Goal: Task Accomplishment & Management: Manage account settings

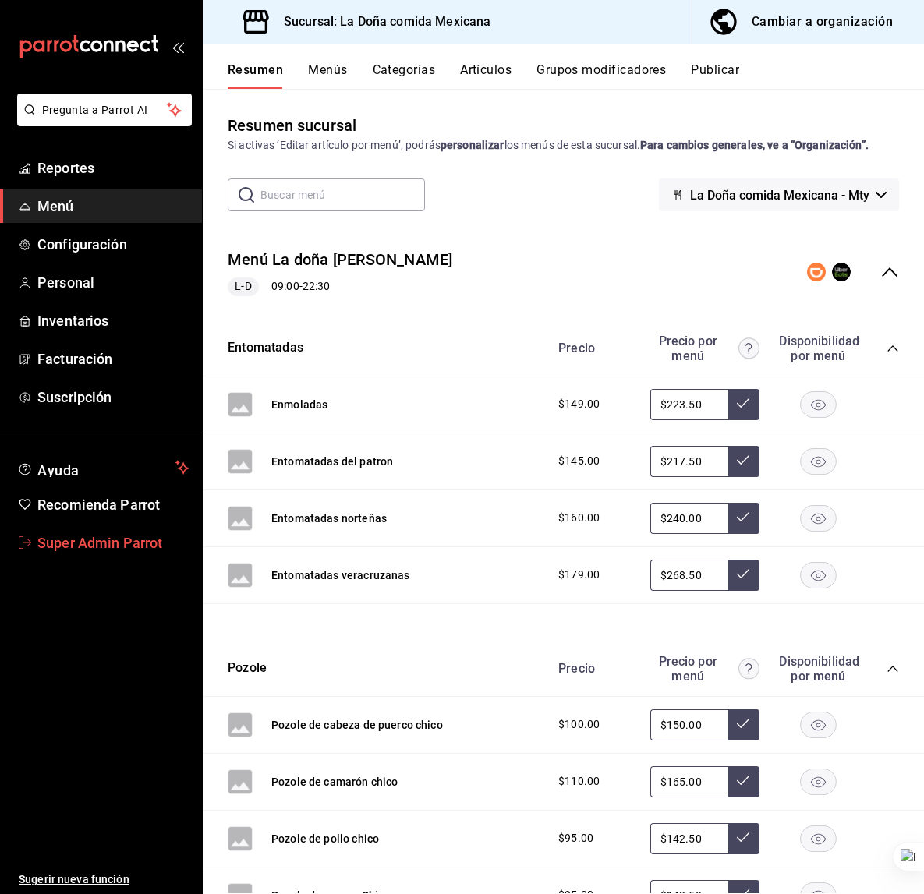
click at [133, 557] on link "Super Admin Parrot" at bounding box center [101, 543] width 202 height 34
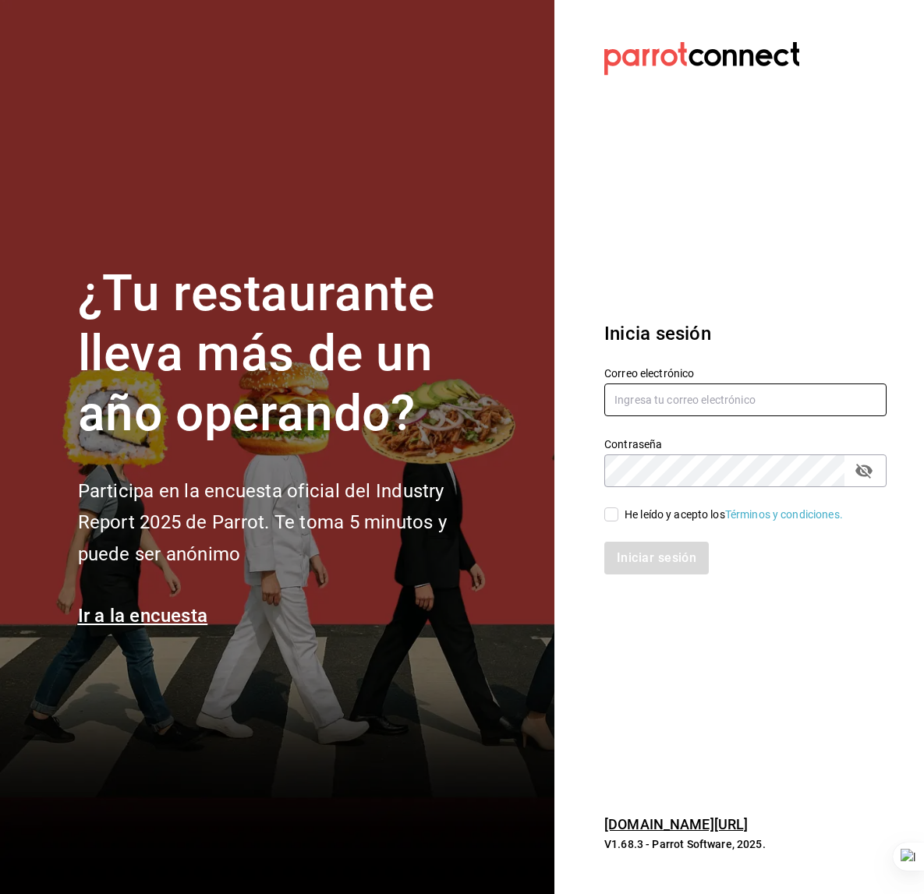
click at [661, 408] on input "text" at bounding box center [745, 400] width 282 height 33
type input "p"
type input "mastapizza@edomex.com"
click at [625, 515] on div "He leído y acepto los Términos y condiciones." at bounding box center [734, 515] width 218 height 16
click at [618, 515] on input "He leído y acepto los Términos y condiciones." at bounding box center [611, 515] width 14 height 14
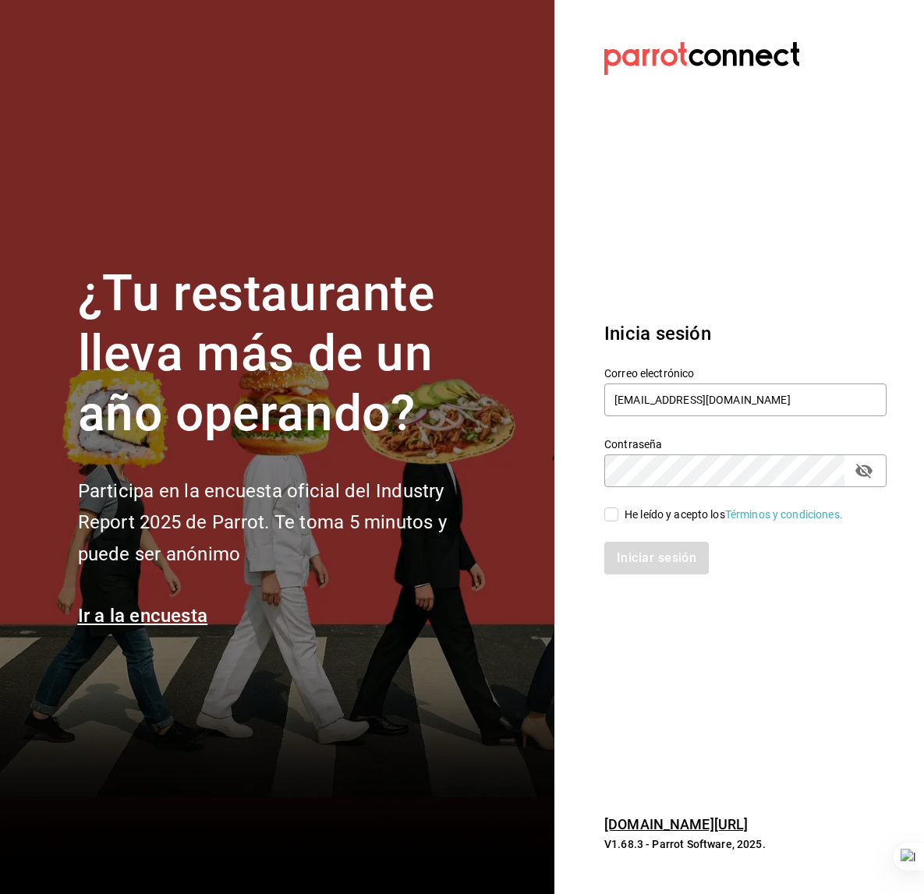
checkbox input "true"
click at [625, 556] on button "Iniciar sesión" at bounding box center [657, 558] width 106 height 33
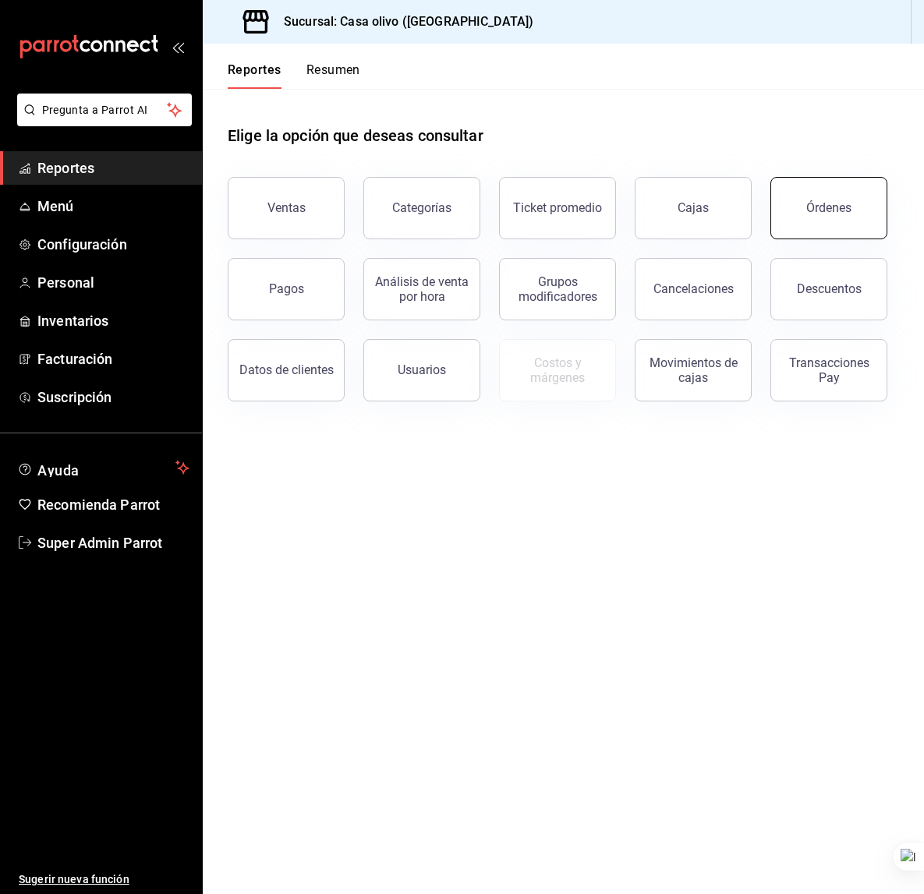
click at [831, 204] on div "Órdenes" at bounding box center [828, 207] width 45 height 15
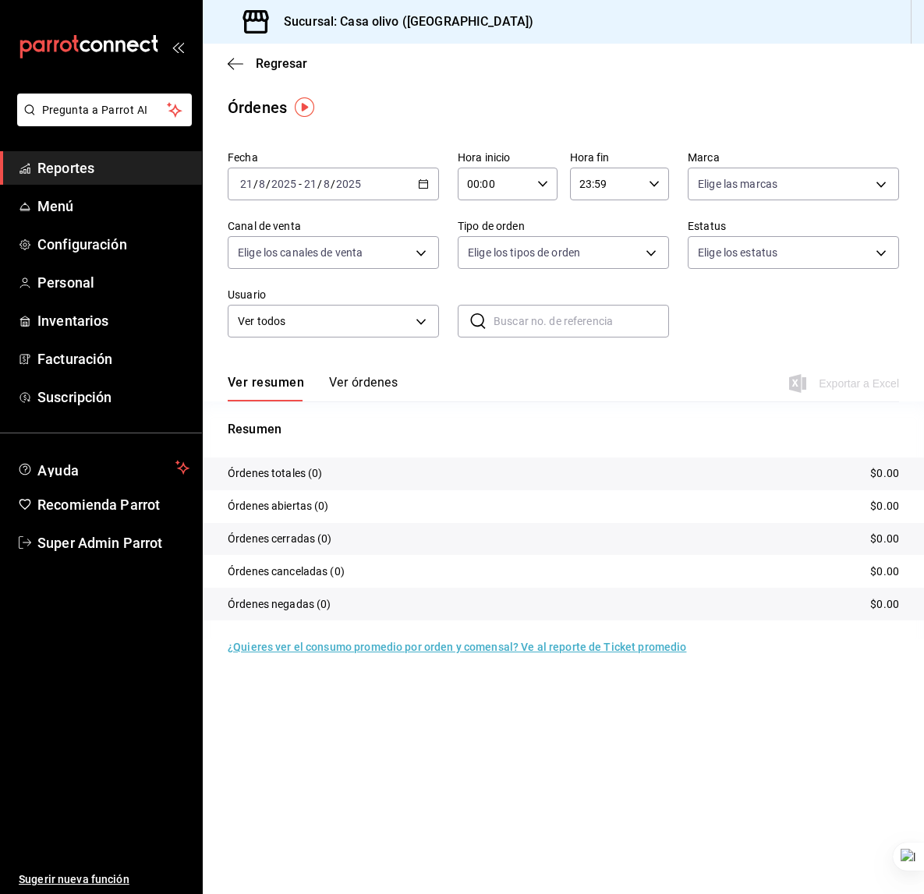
click at [283, 179] on input "2025" at bounding box center [284, 184] width 27 height 12
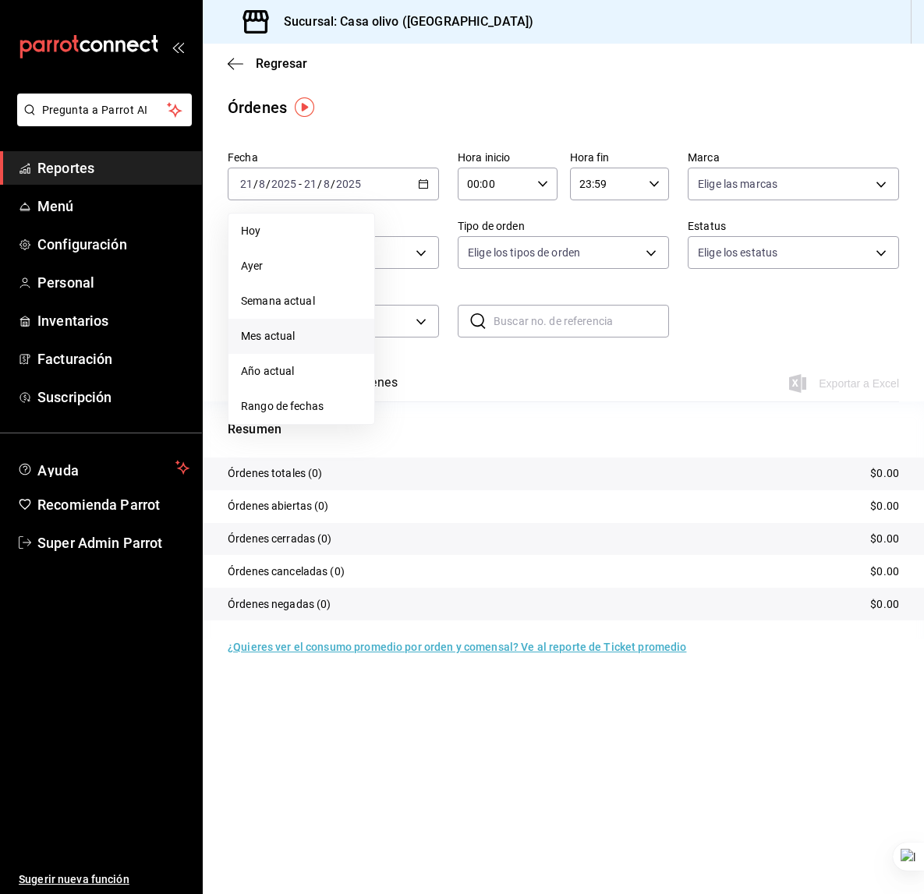
click at [289, 322] on li "Mes actual" at bounding box center [301, 336] width 146 height 35
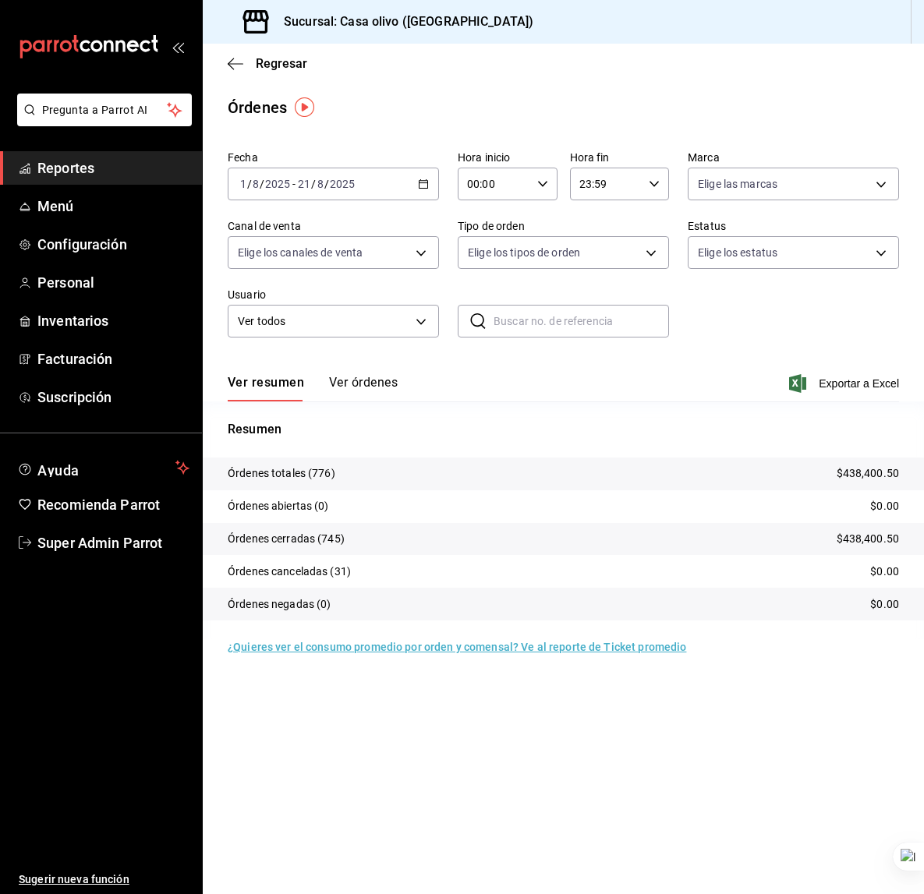
click at [100, 175] on span "Reportes" at bounding box center [113, 168] width 152 height 21
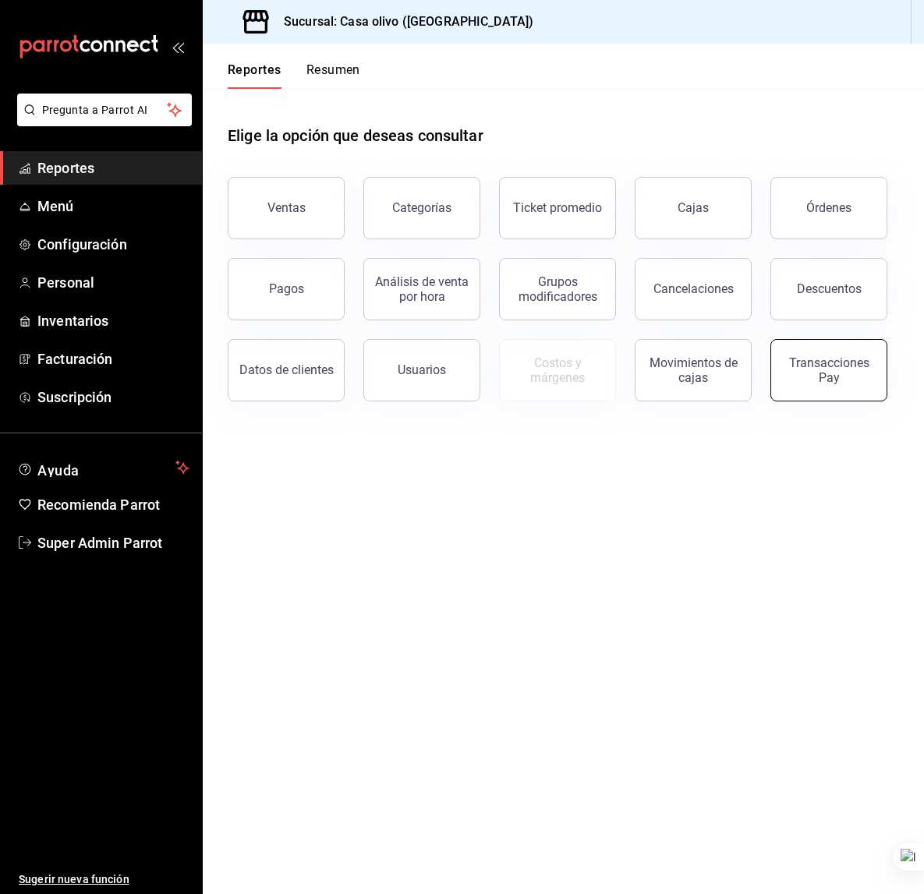
click at [793, 382] on div "Transacciones Pay" at bounding box center [829, 371] width 97 height 30
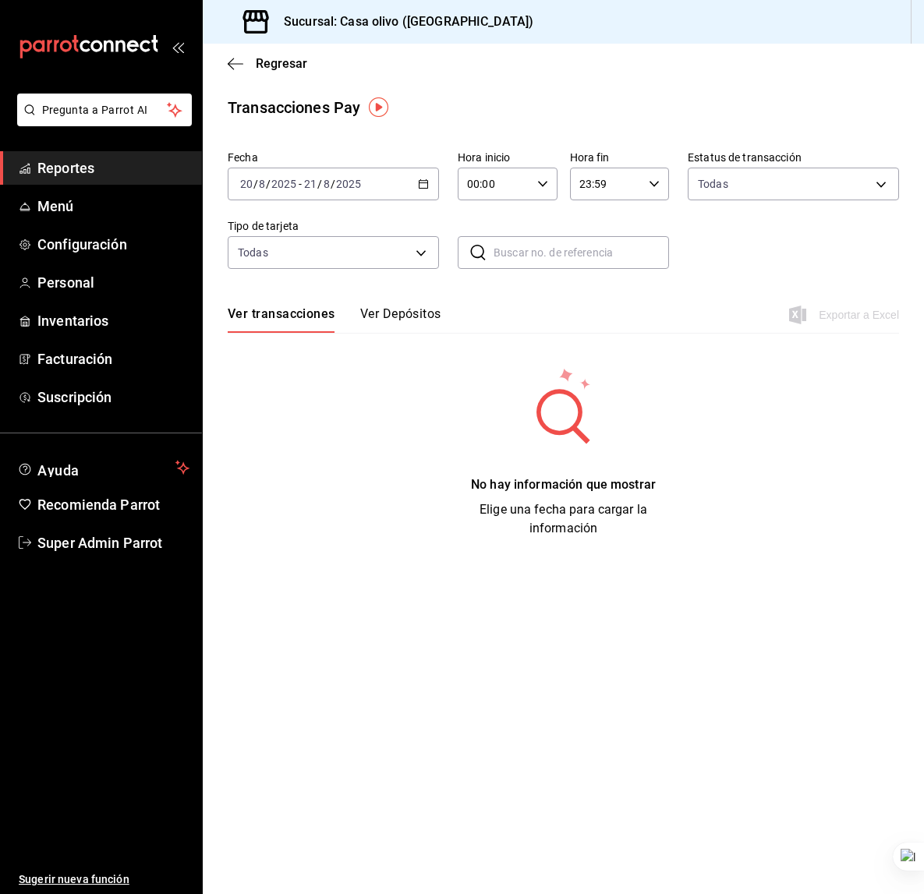
click at [296, 190] on input "2025" at bounding box center [284, 184] width 27 height 12
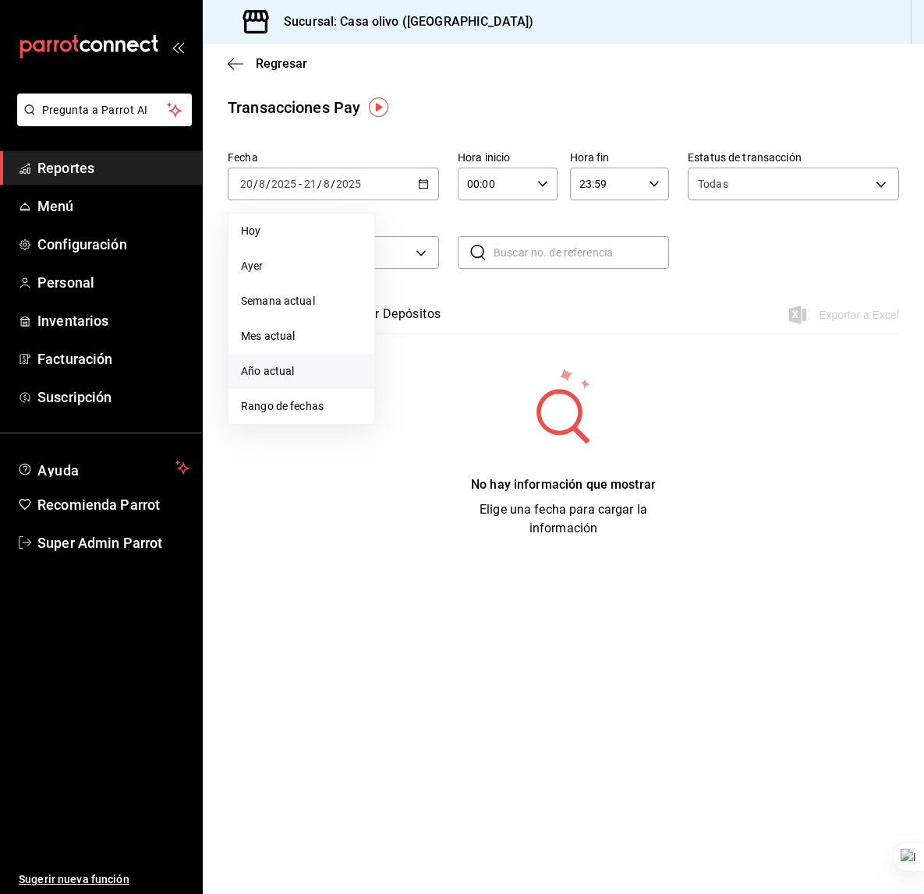
click at [313, 370] on span "Año actual" at bounding box center [301, 371] width 121 height 16
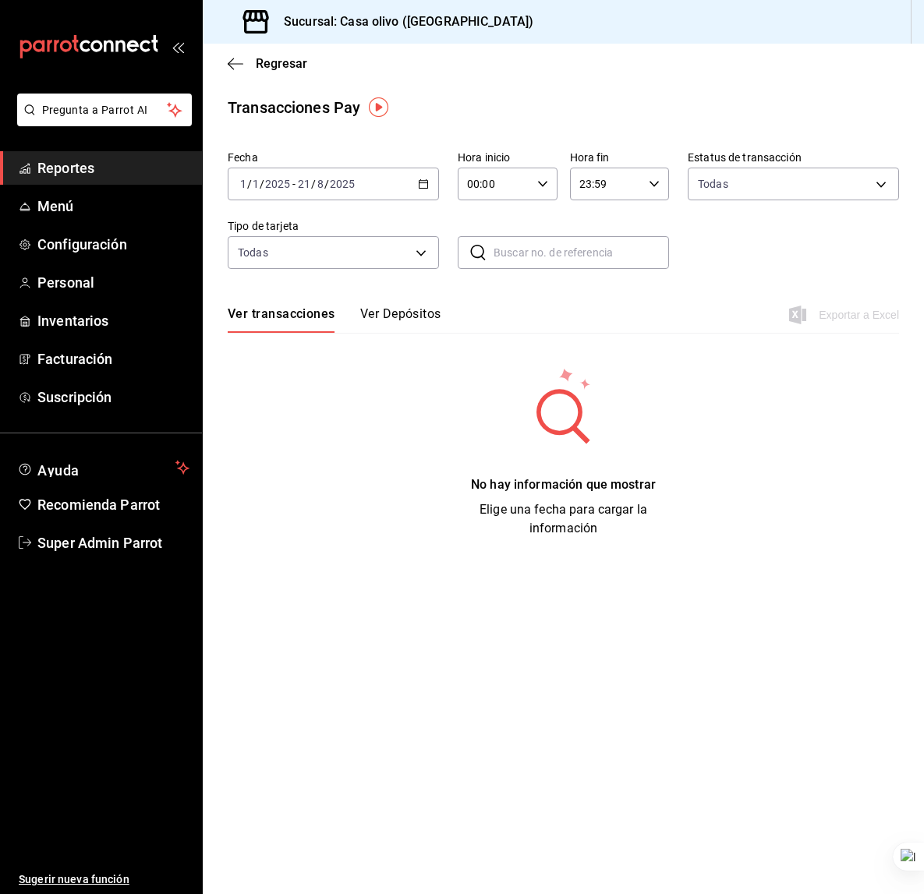
click at [402, 321] on button "Ver Depósitos" at bounding box center [400, 319] width 81 height 27
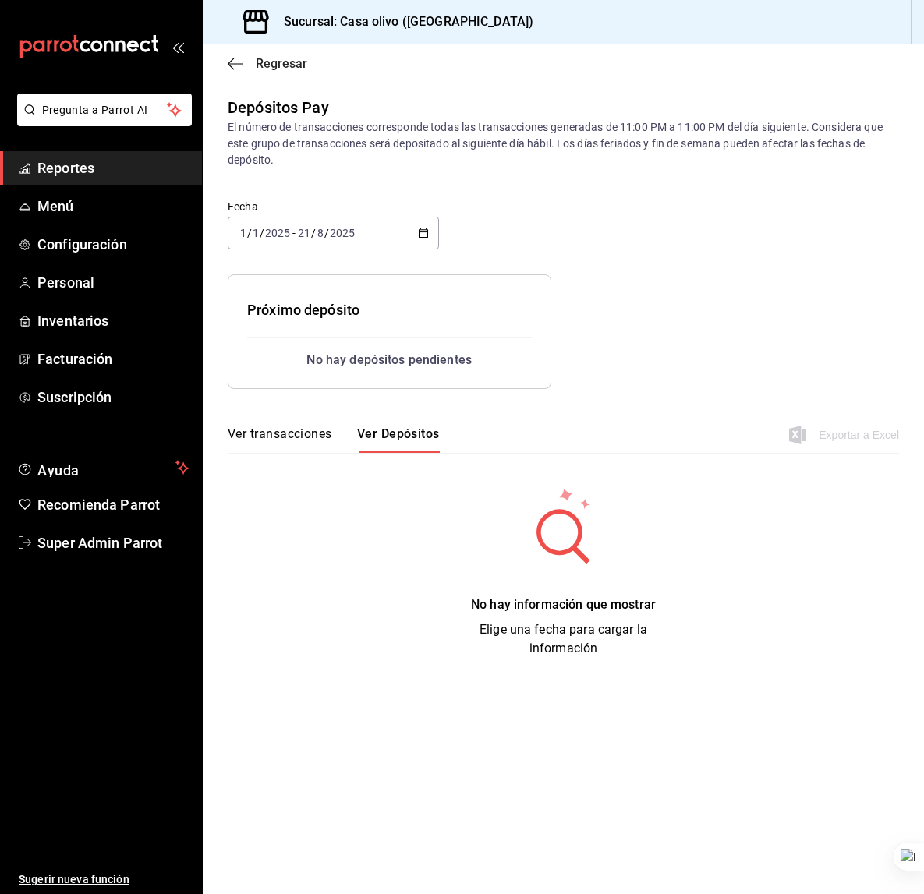
click at [248, 56] on span "Regresar" at bounding box center [268, 63] width 80 height 15
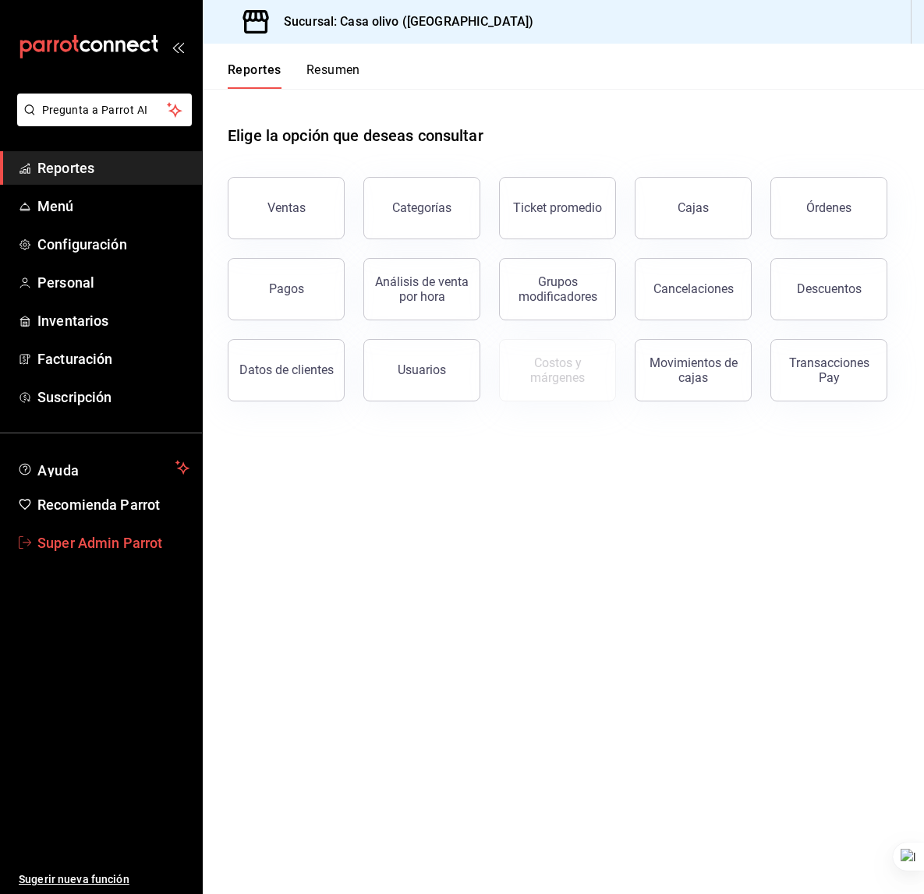
click at [117, 544] on span "Super Admin Parrot" at bounding box center [113, 543] width 152 height 21
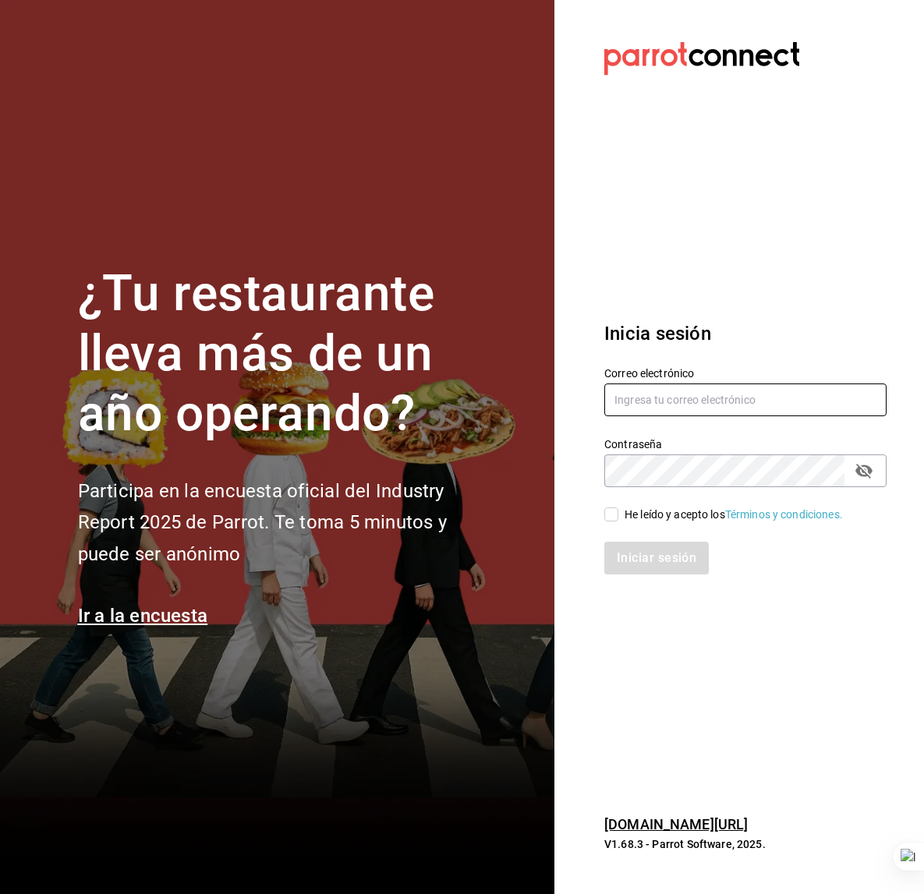
click at [646, 404] on input "text" at bounding box center [745, 400] width 282 height 33
type input "piaceredivino@mty.com"
click at [668, 515] on div "He leído y acepto los Términos y condiciones." at bounding box center [734, 515] width 218 height 16
click at [618, 515] on input "He leído y acepto los Términos y condiciones." at bounding box center [611, 515] width 14 height 14
checkbox input "true"
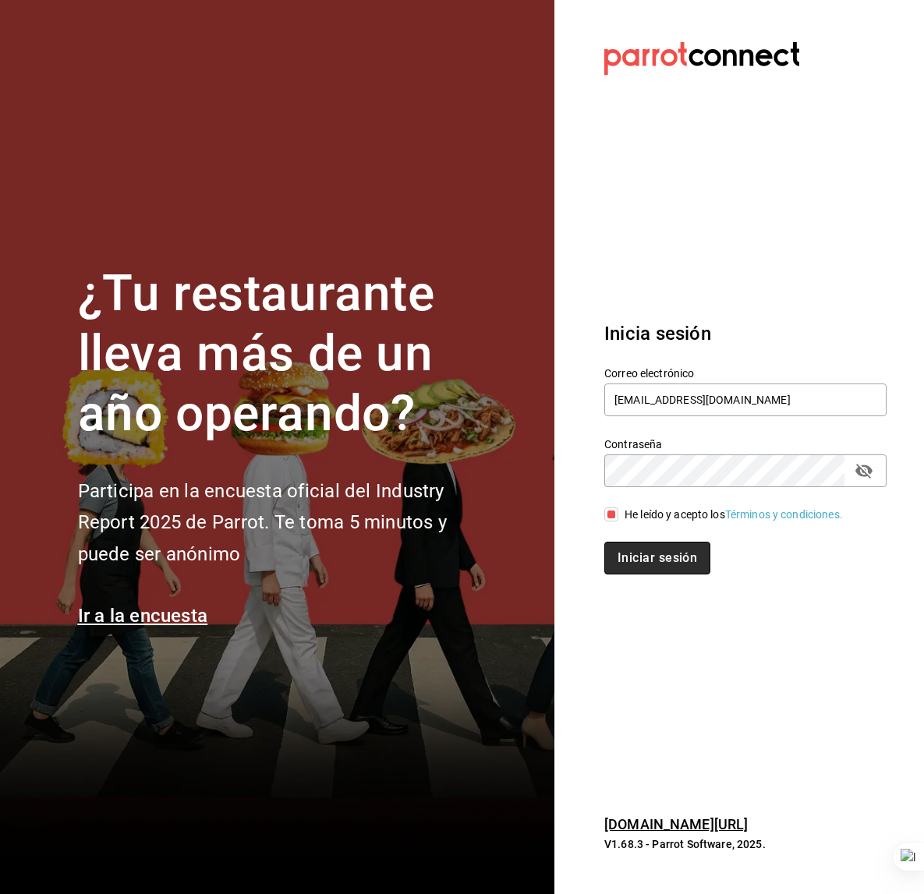
click at [665, 561] on button "Iniciar sesión" at bounding box center [657, 558] width 106 height 33
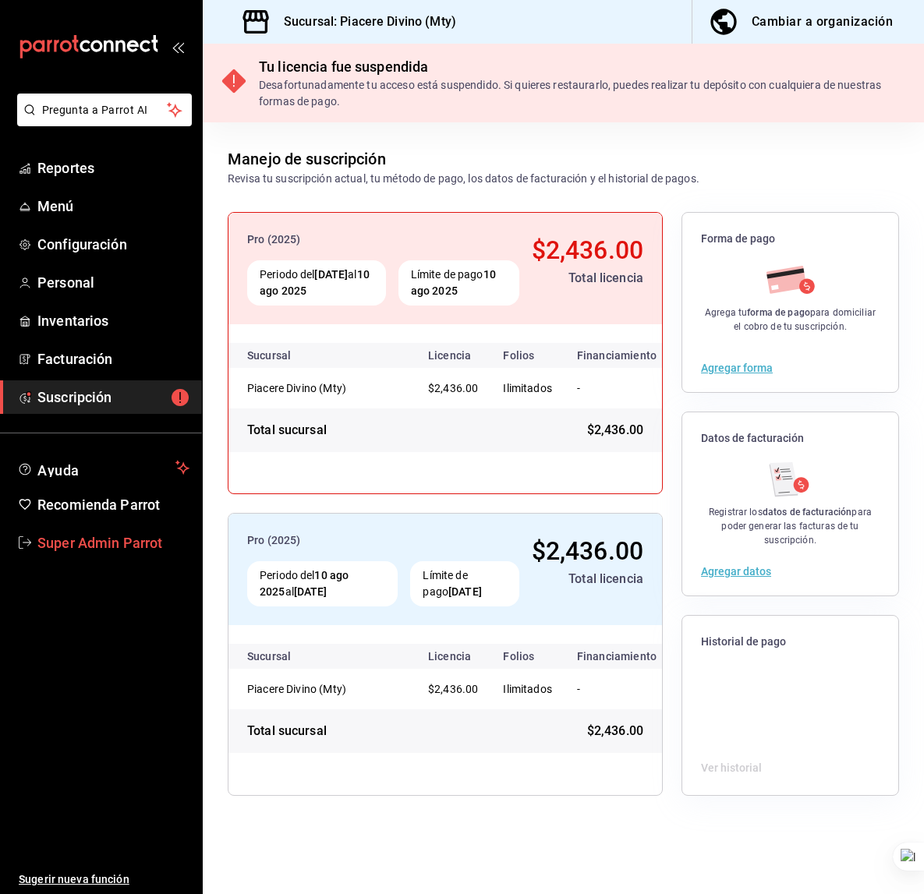
click at [135, 554] on link "Super Admin Parrot" at bounding box center [101, 543] width 202 height 34
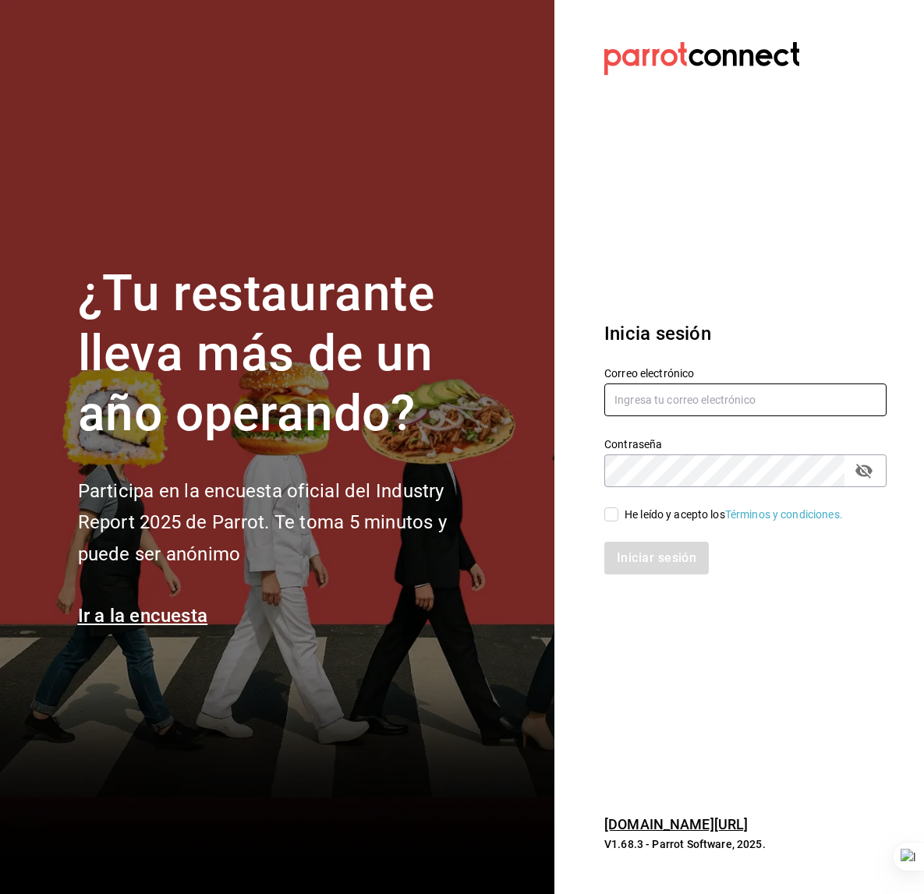
click at [664, 401] on input "text" at bounding box center [745, 400] width 282 height 33
type input "altomar@tamaulipas.com"
click at [675, 517] on div "He leído y acepto los Términos y condiciones." at bounding box center [734, 515] width 218 height 16
click at [618, 517] on input "He leído y acepto los Términos y condiciones." at bounding box center [611, 515] width 14 height 14
checkbox input "true"
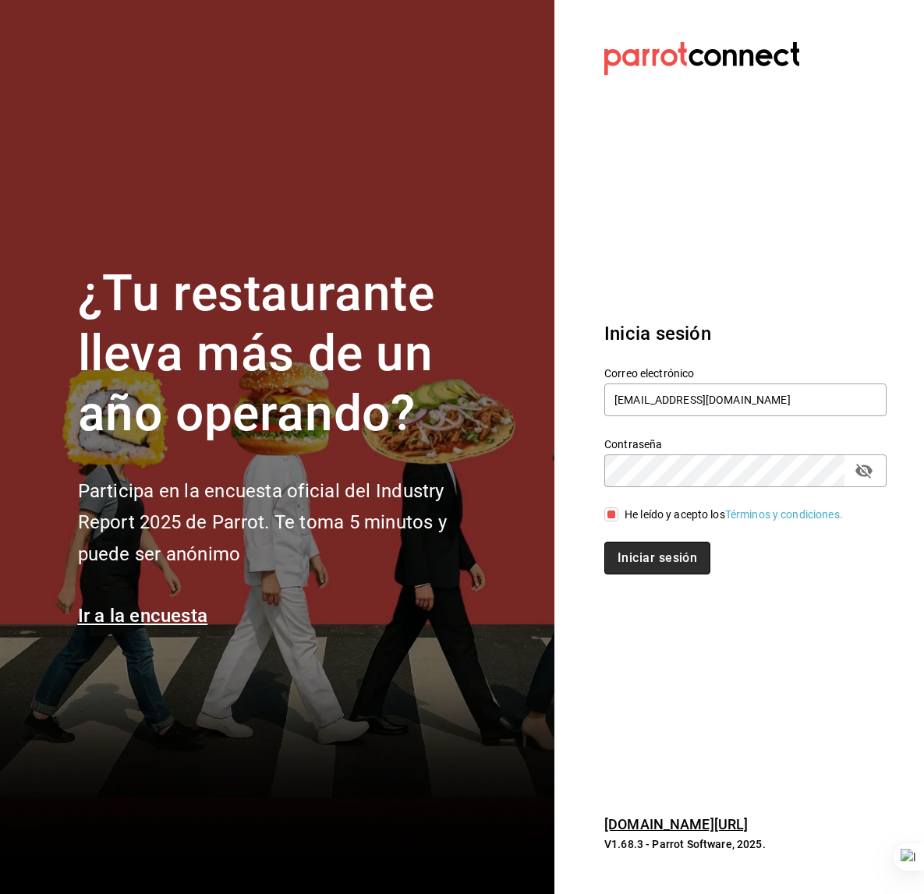
click at [666, 560] on button "Iniciar sesión" at bounding box center [657, 558] width 106 height 33
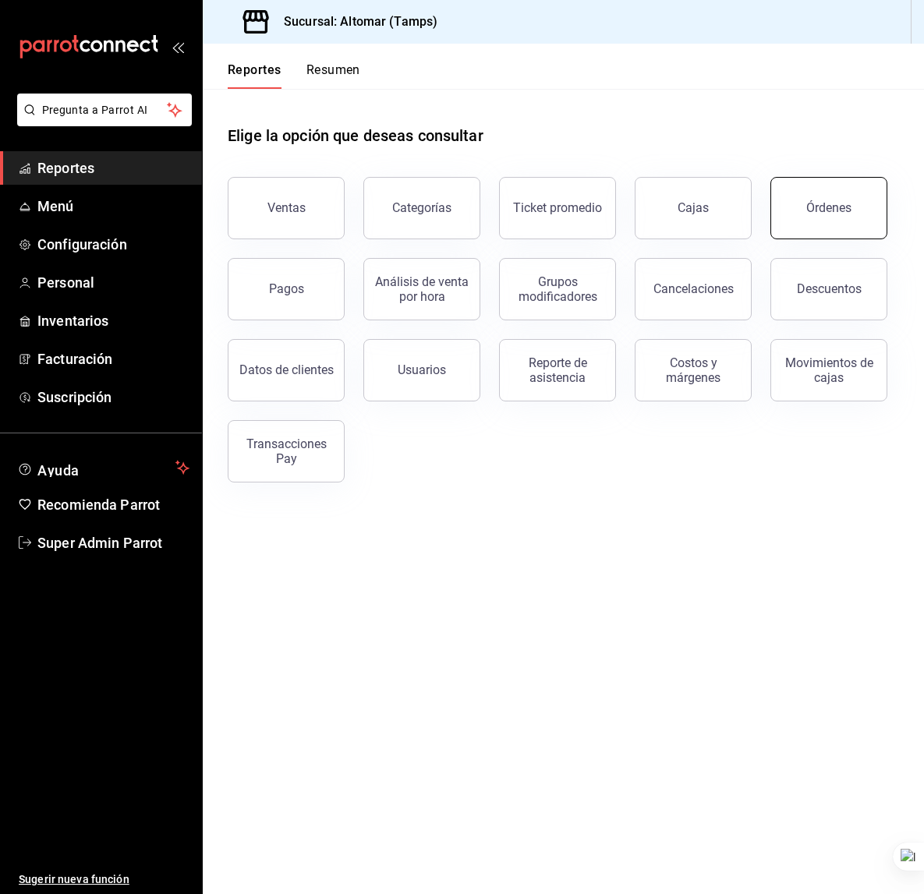
click at [850, 212] on button "Órdenes" at bounding box center [828, 208] width 117 height 62
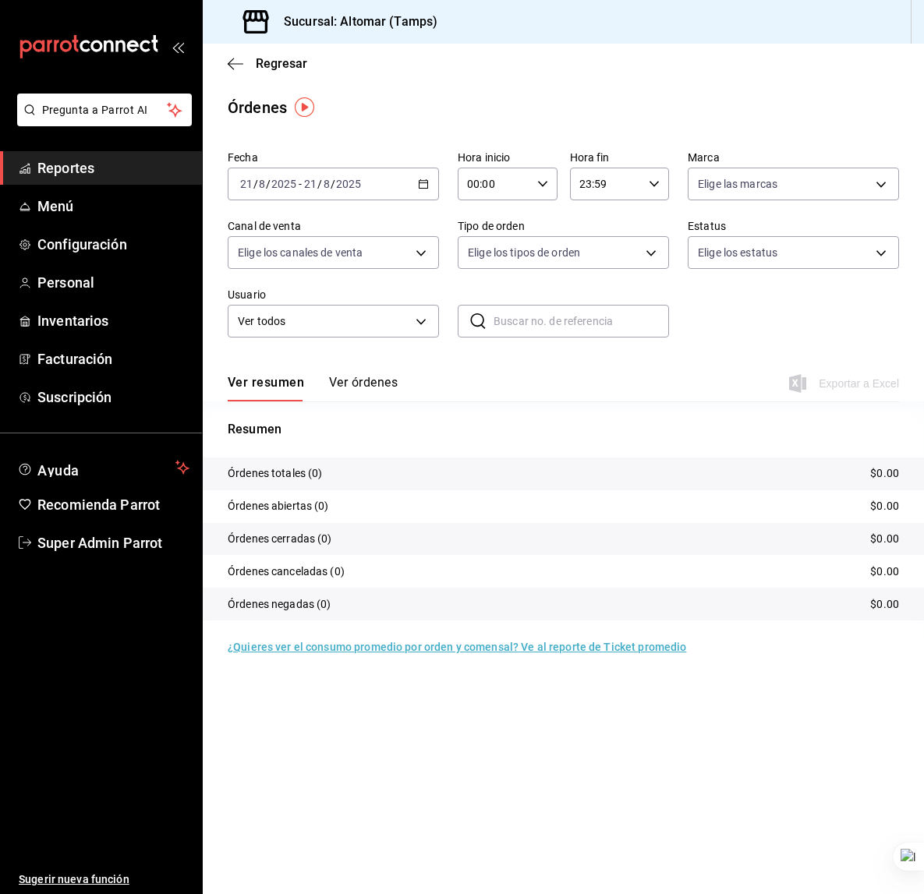
click at [320, 184] on span "/" at bounding box center [319, 184] width 5 height 12
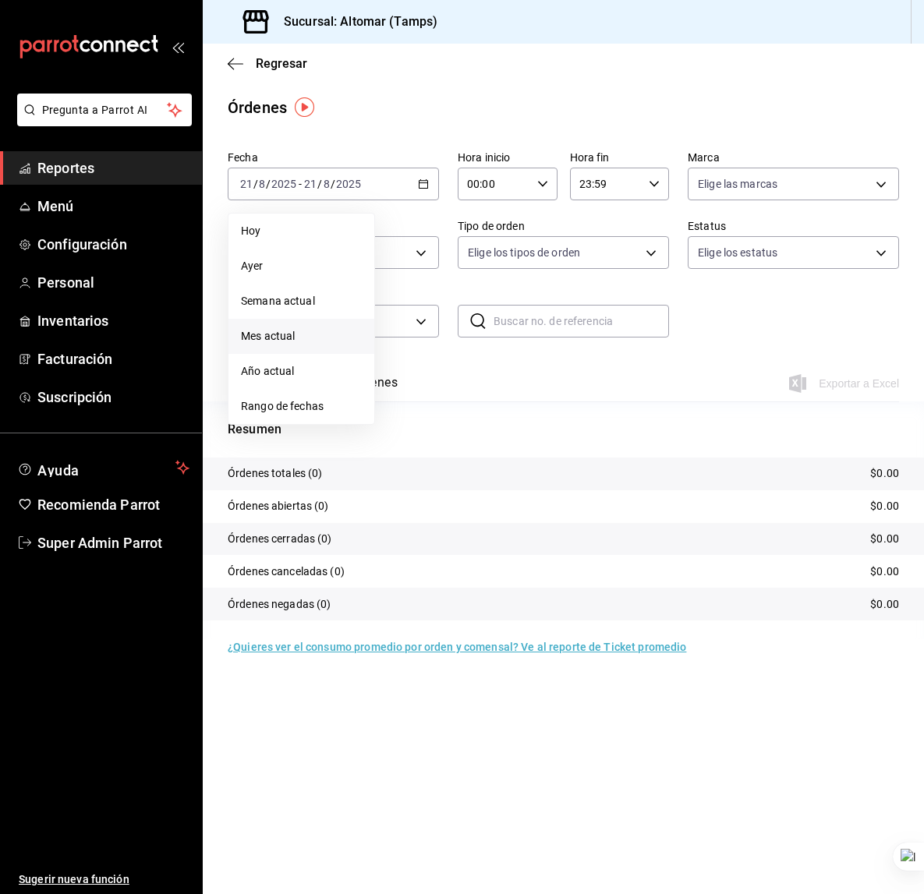
click at [303, 331] on span "Mes actual" at bounding box center [301, 336] width 121 height 16
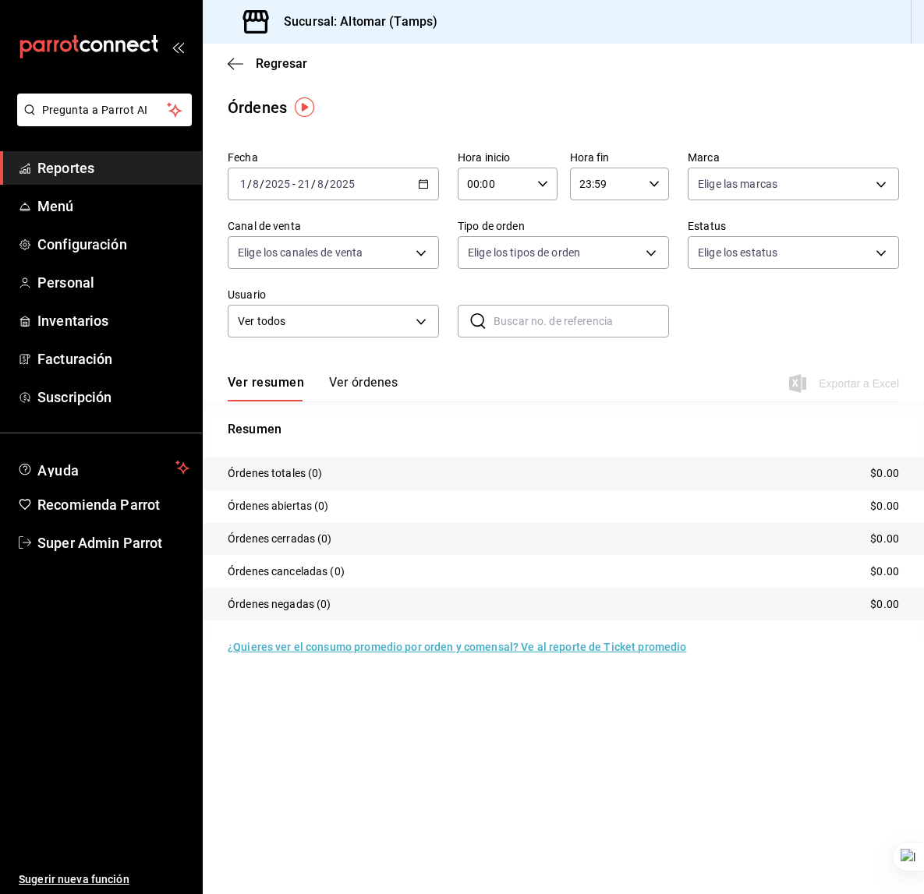
click at [338, 190] on div "2025-08-01 1 / 8 / 2025 - 2025-08-21 21 / 8 / 2025" at bounding box center [333, 184] width 211 height 33
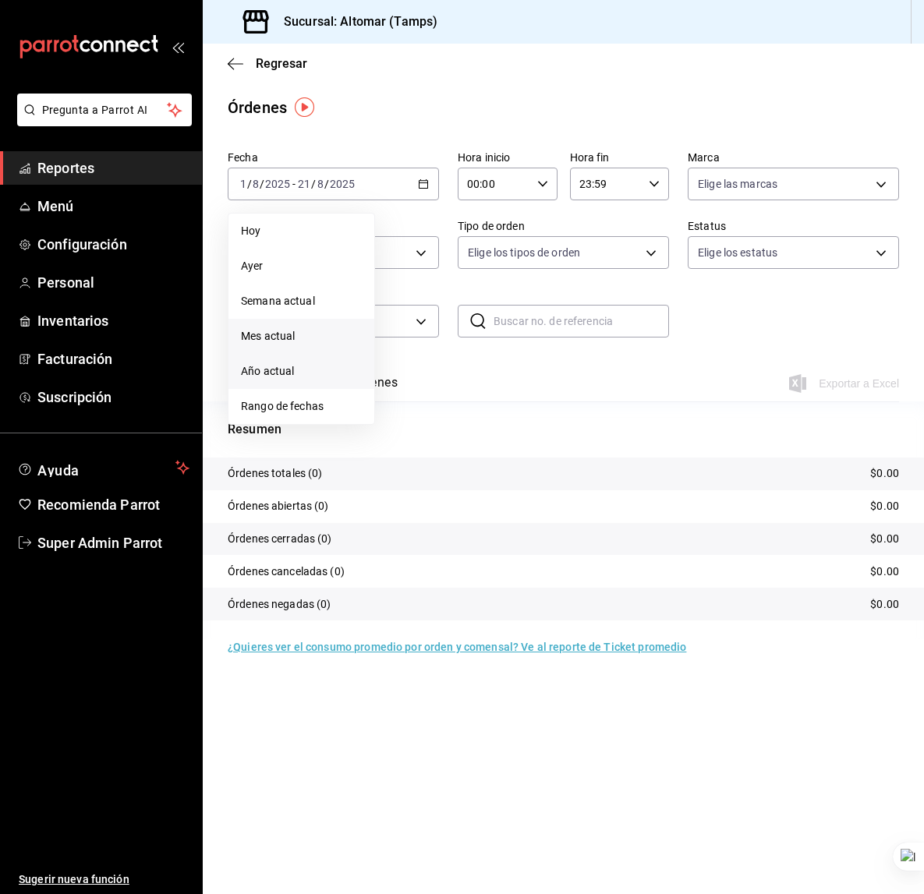
click at [318, 364] on span "Año actual" at bounding box center [301, 371] width 121 height 16
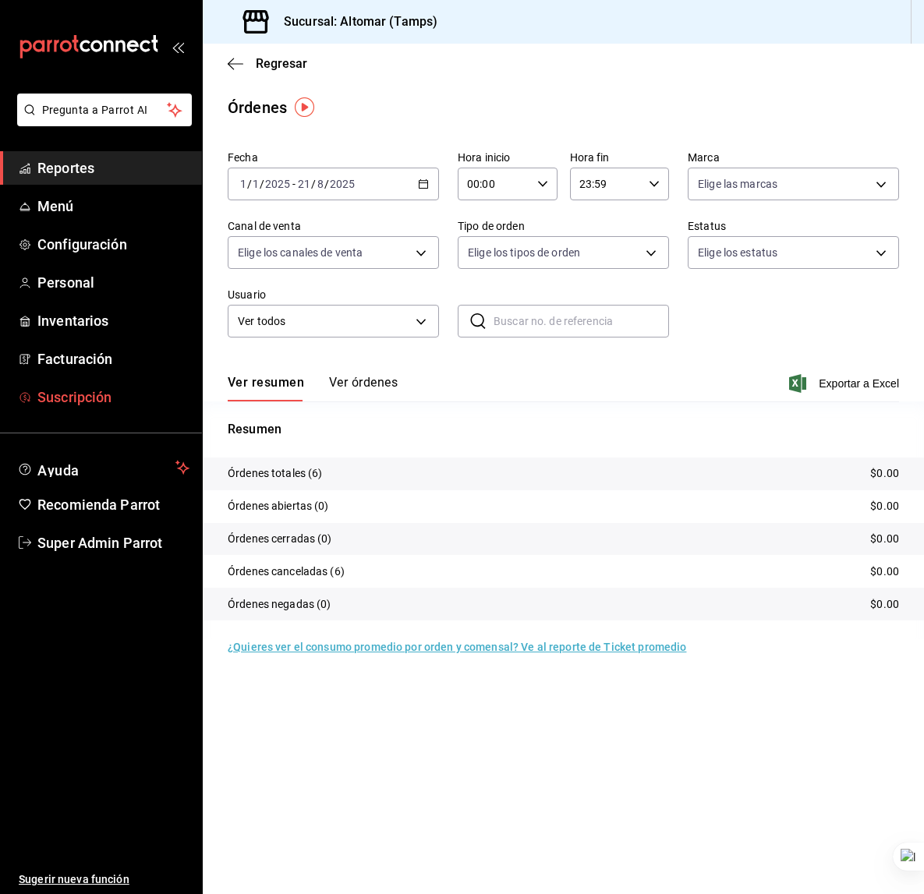
click at [76, 397] on span "Suscripción" at bounding box center [113, 397] width 152 height 21
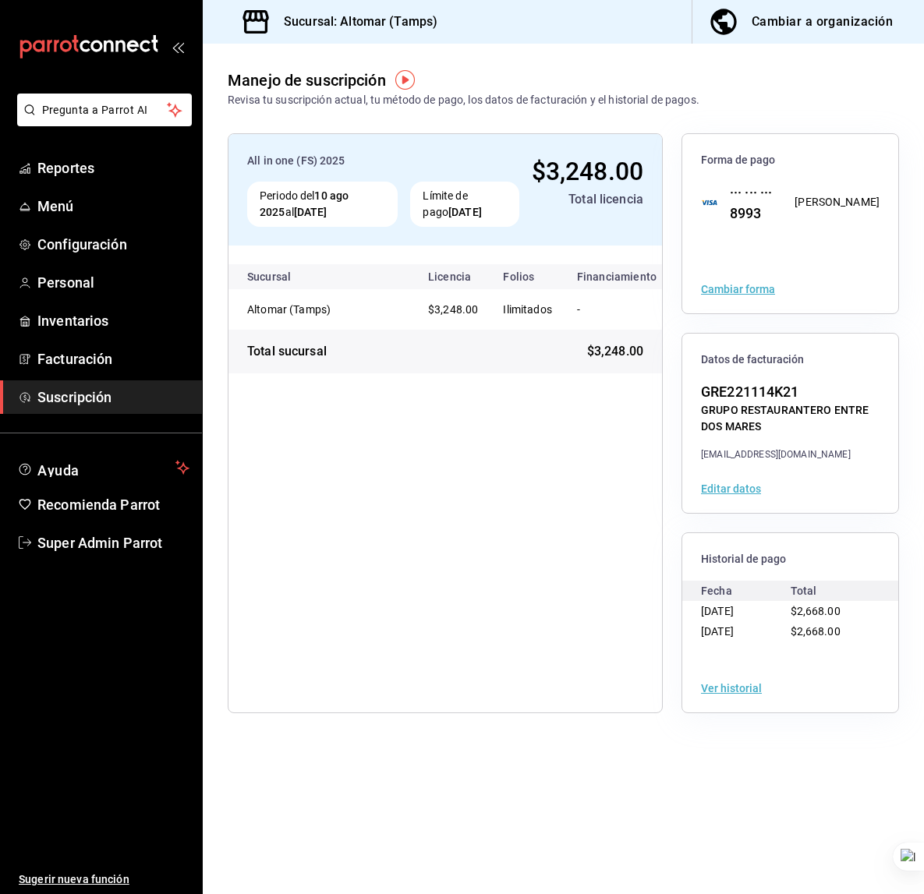
click at [444, 197] on div "Límite de pago 10 sep 2025" at bounding box center [464, 204] width 108 height 45
click at [747, 211] on div "··· ··· ··· 8993" at bounding box center [746, 203] width 58 height 42
click at [119, 547] on span "Super Admin Parrot" at bounding box center [113, 543] width 152 height 21
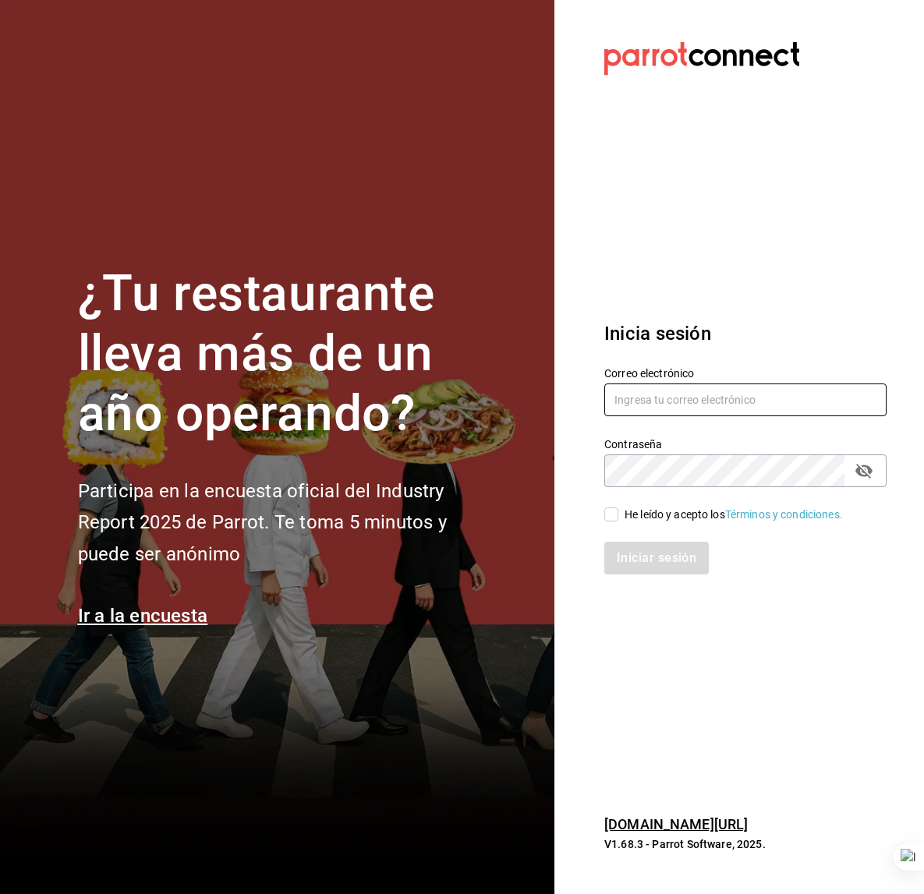
click at [657, 388] on input "text" at bounding box center [745, 400] width 282 height 33
type input "inkultur@sanpedro.com"
click at [655, 517] on div "He leído y acepto los Términos y condiciones." at bounding box center [734, 515] width 218 height 16
click at [618, 517] on input "He leído y acepto los Términos y condiciones." at bounding box center [611, 515] width 14 height 14
checkbox input "true"
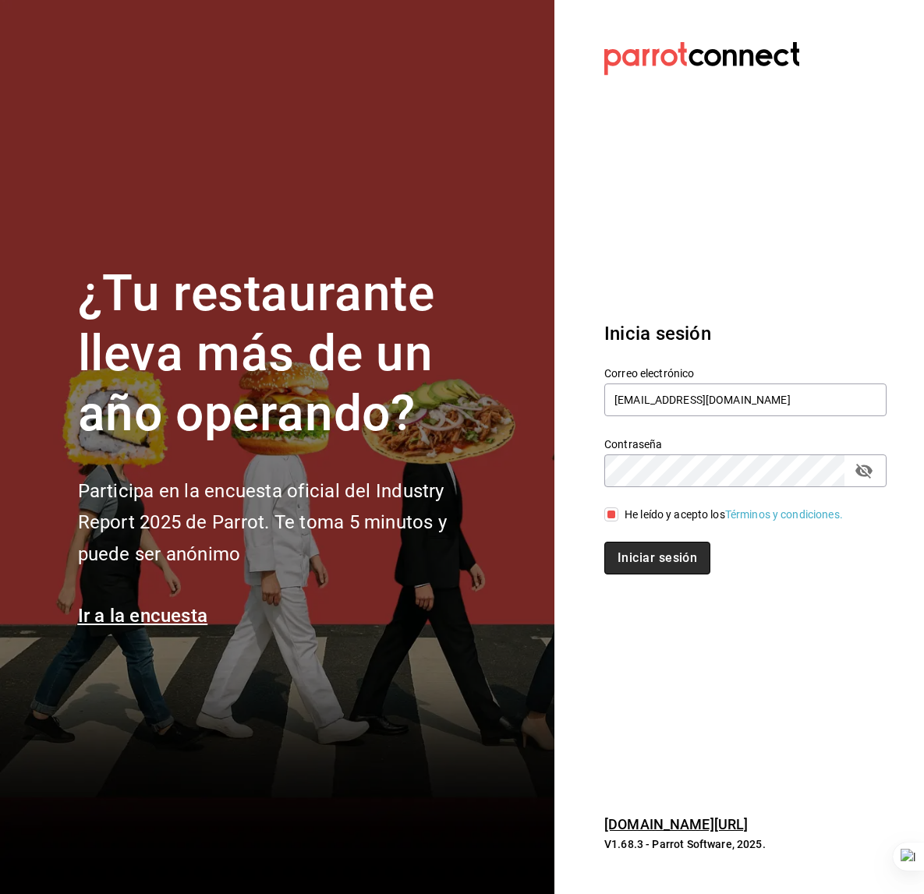
click at [652, 573] on button "Iniciar sesión" at bounding box center [657, 558] width 106 height 33
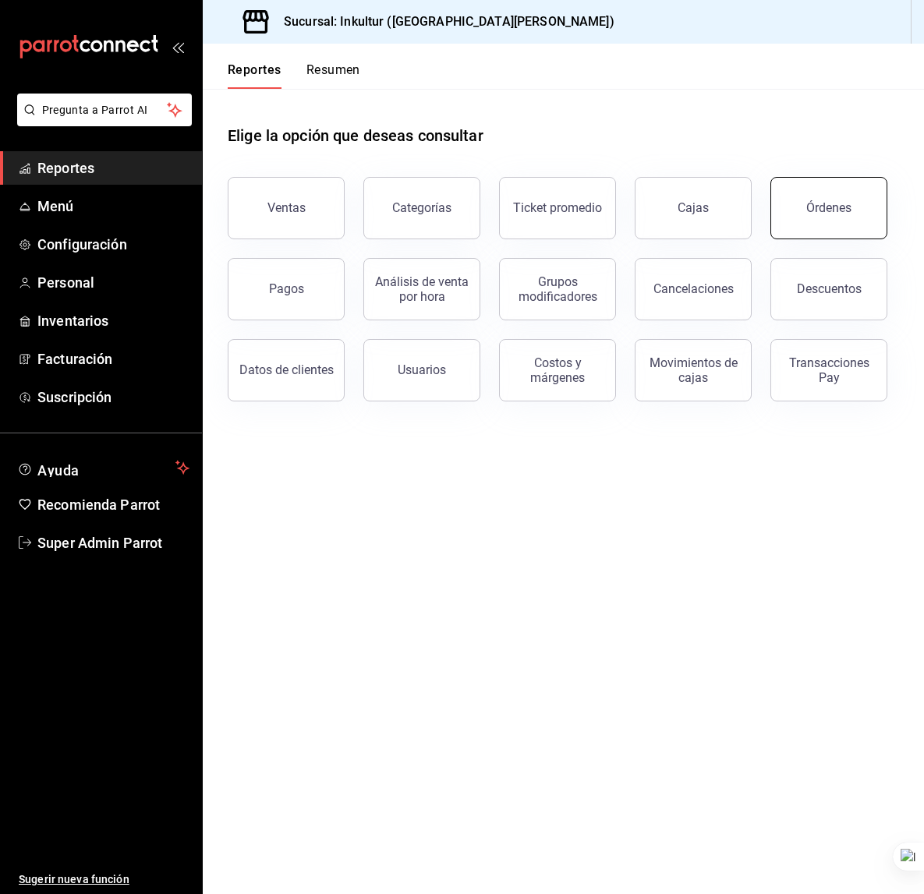
click at [795, 221] on button "Órdenes" at bounding box center [828, 208] width 117 height 62
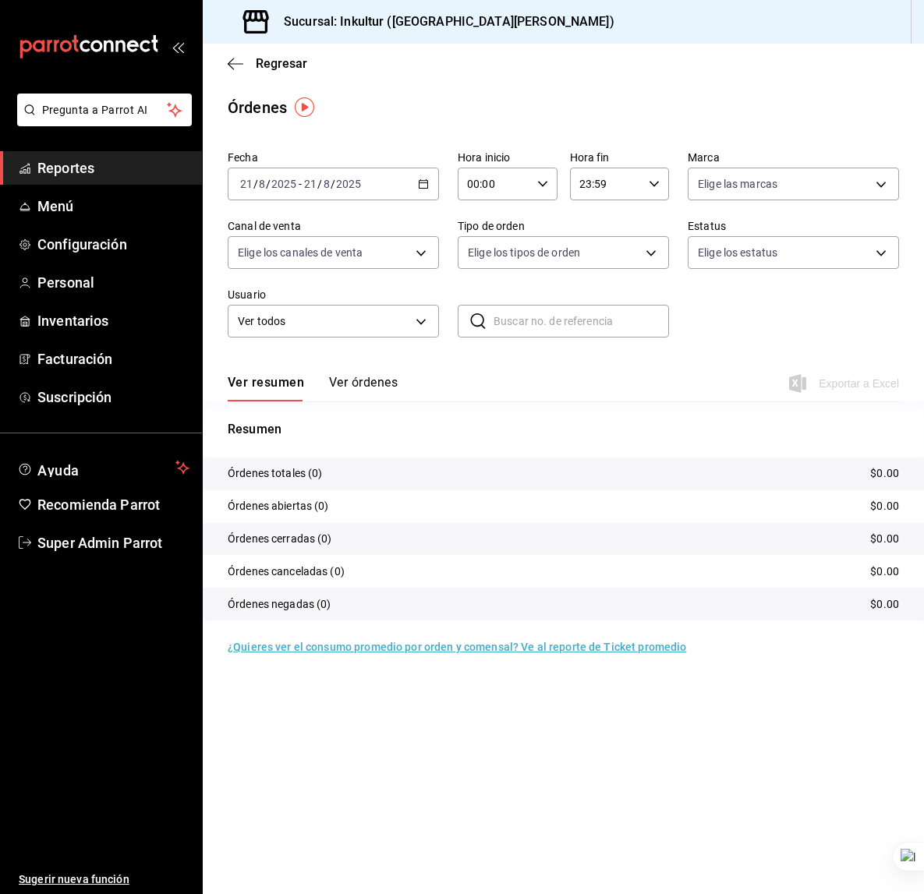
click at [334, 191] on div "[DATE] [DATE] - [DATE] [DATE]" at bounding box center [333, 184] width 211 height 33
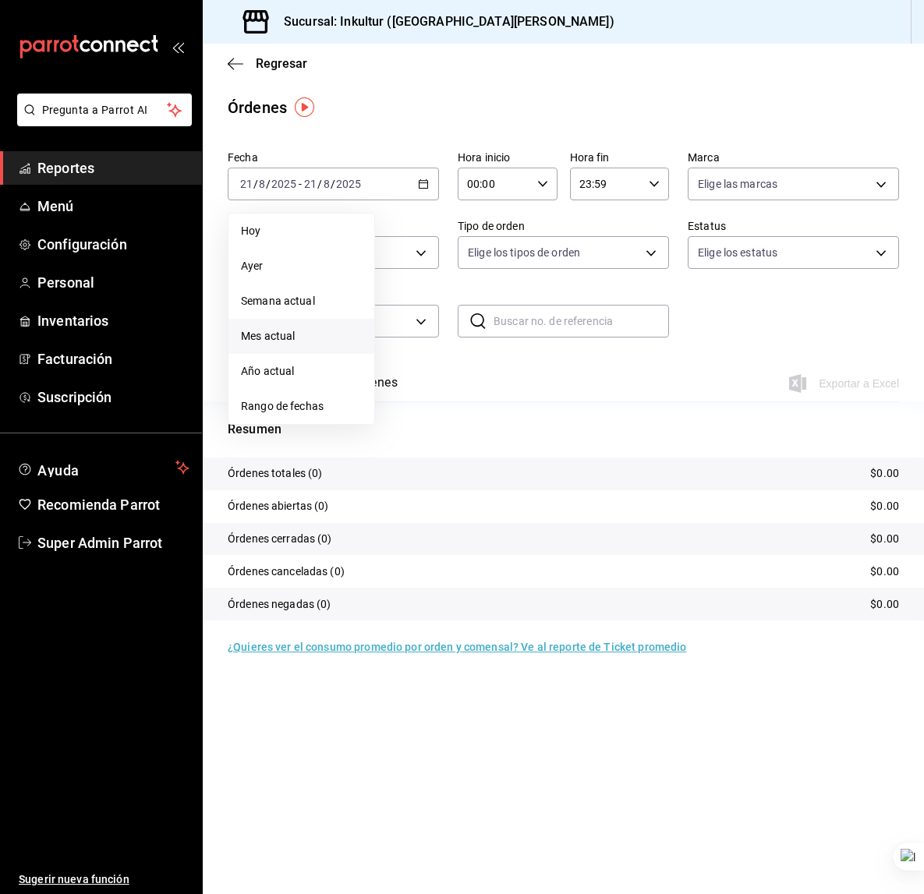
click at [314, 350] on li "Mes actual" at bounding box center [301, 336] width 146 height 35
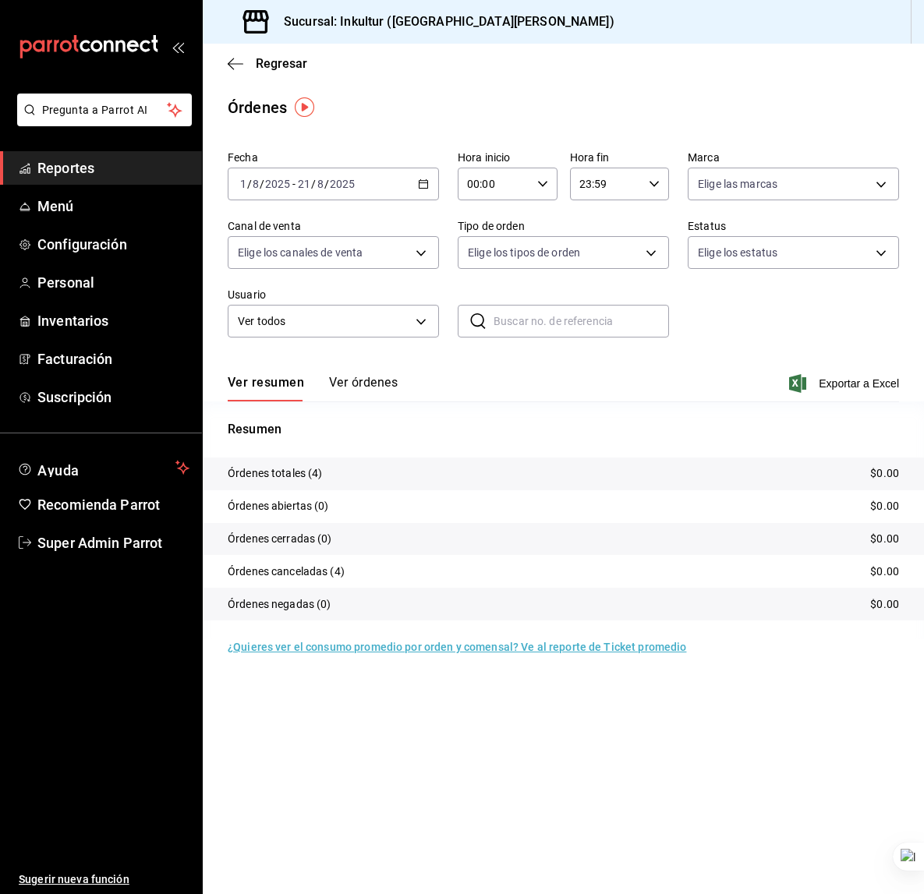
click at [338, 179] on input "2025" at bounding box center [342, 184] width 27 height 12
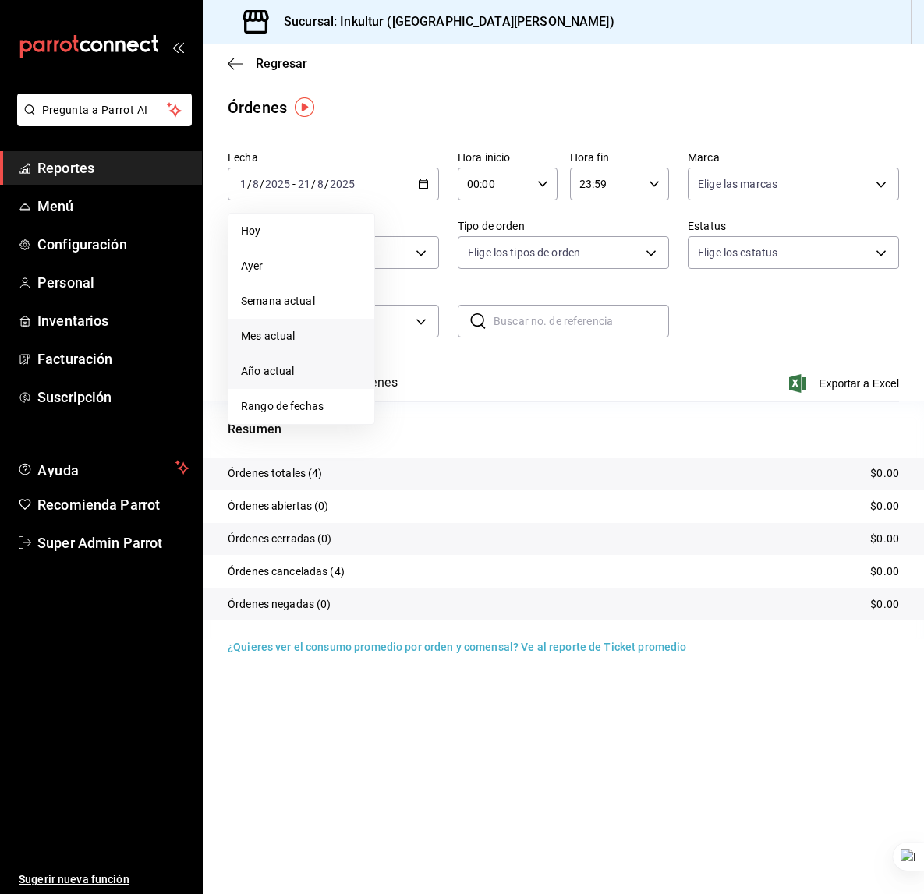
click at [297, 366] on span "Año actual" at bounding box center [301, 371] width 121 height 16
